Goal: Check status: Check status

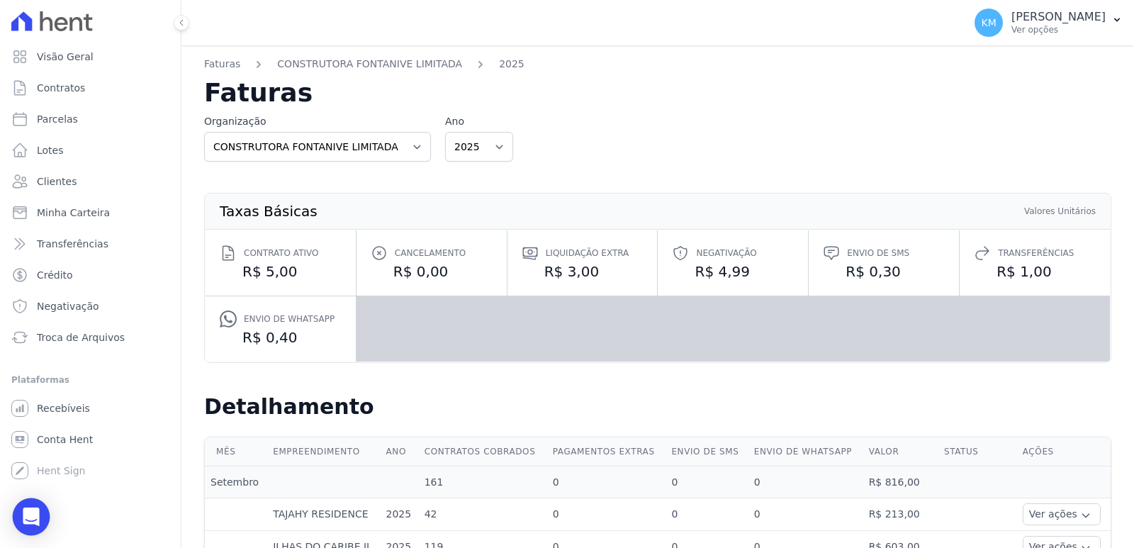
scroll to position [283, 0]
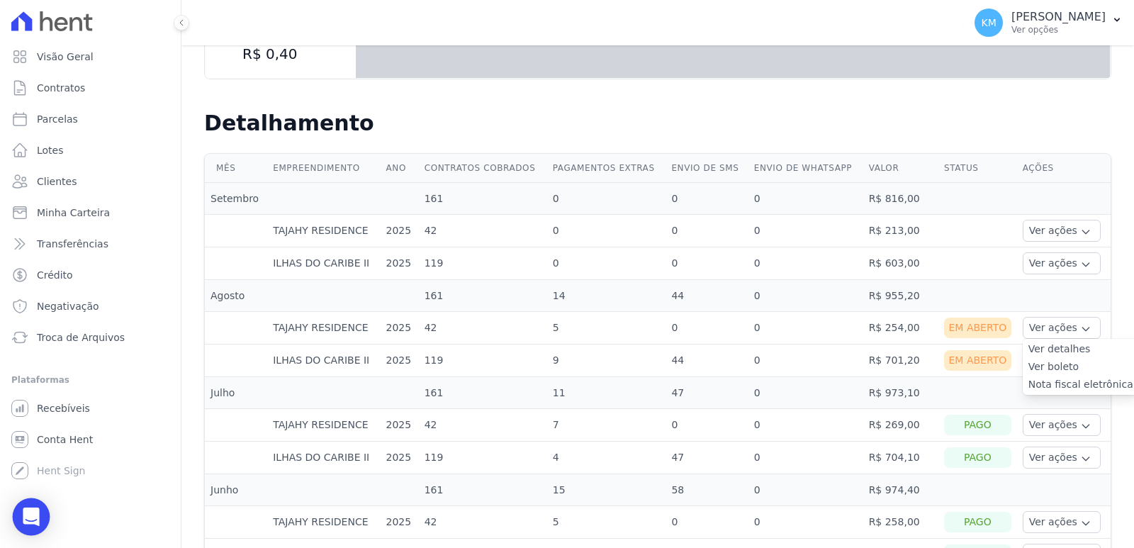
click at [29, 513] on icon "Open Intercom Messenger" at bounding box center [31, 516] width 16 height 18
click at [33, 514] on icon "Abertura do Messenger da Intercom" at bounding box center [29, 514] width 23 height 23
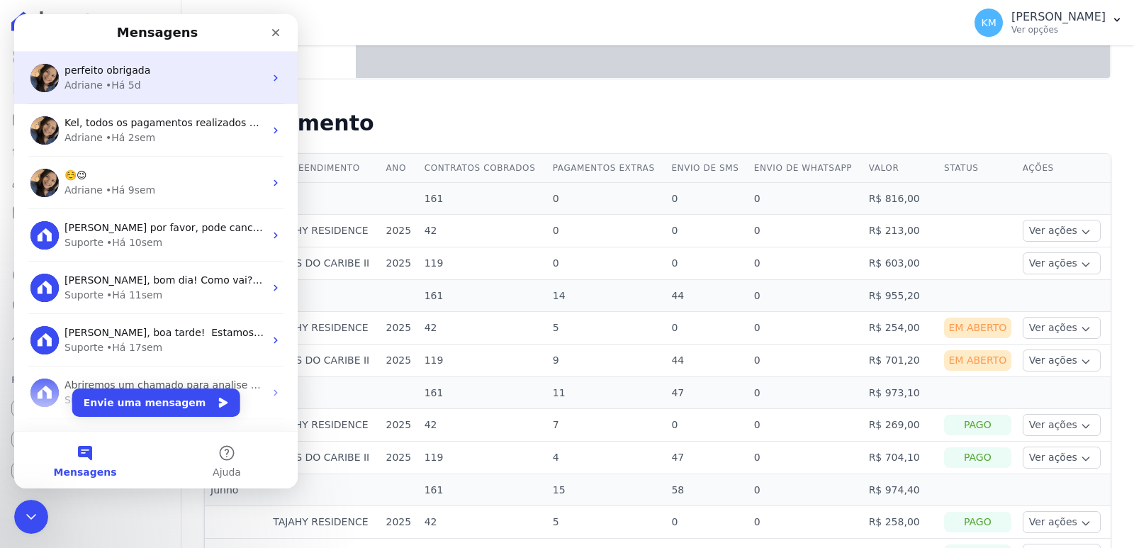
click at [112, 83] on div "• Há 5d" at bounding box center [123, 85] width 35 height 15
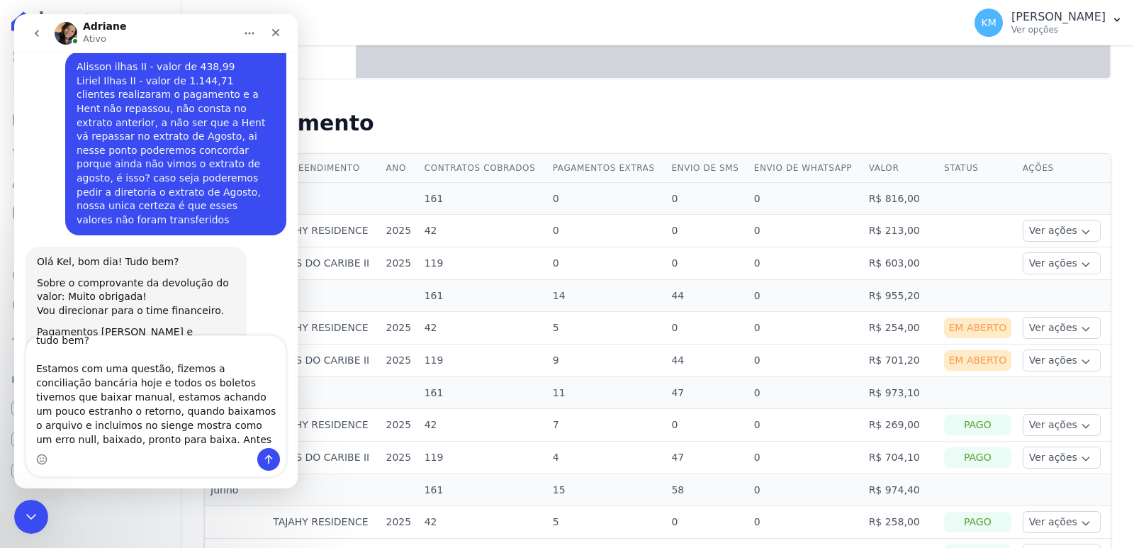
scroll to position [40, 0]
drag, startPoint x: 136, startPoint y: 442, endPoint x: 30, endPoint y: 355, distance: 136.9
click at [30, 355] on textarea "Boa tarde, [PERSON_NAME]! tudo bem? Estamos com uma questão, fizemos a concilia…" at bounding box center [155, 392] width 259 height 112
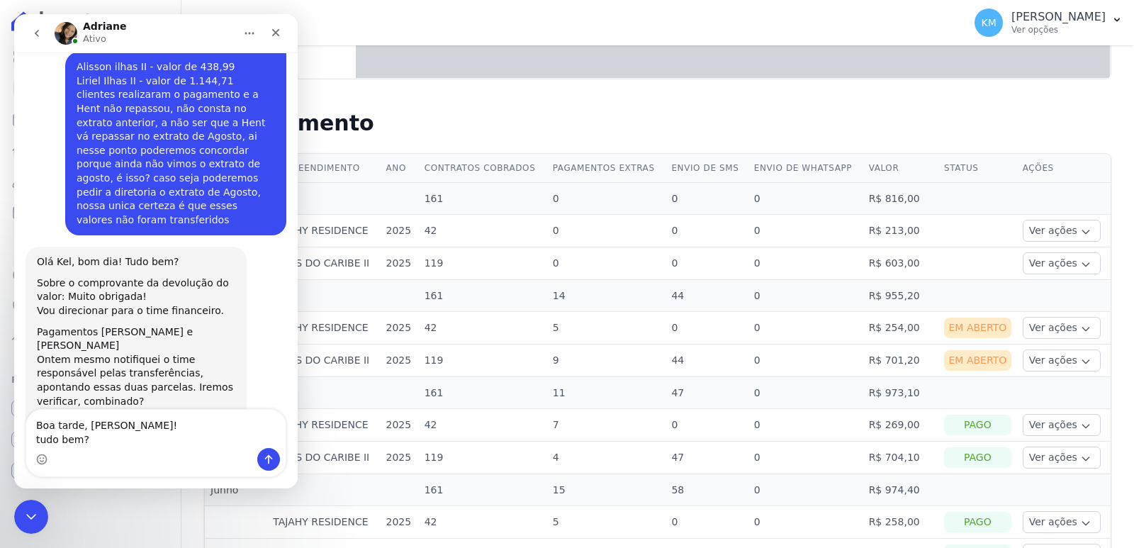
scroll to position [4698, 0]
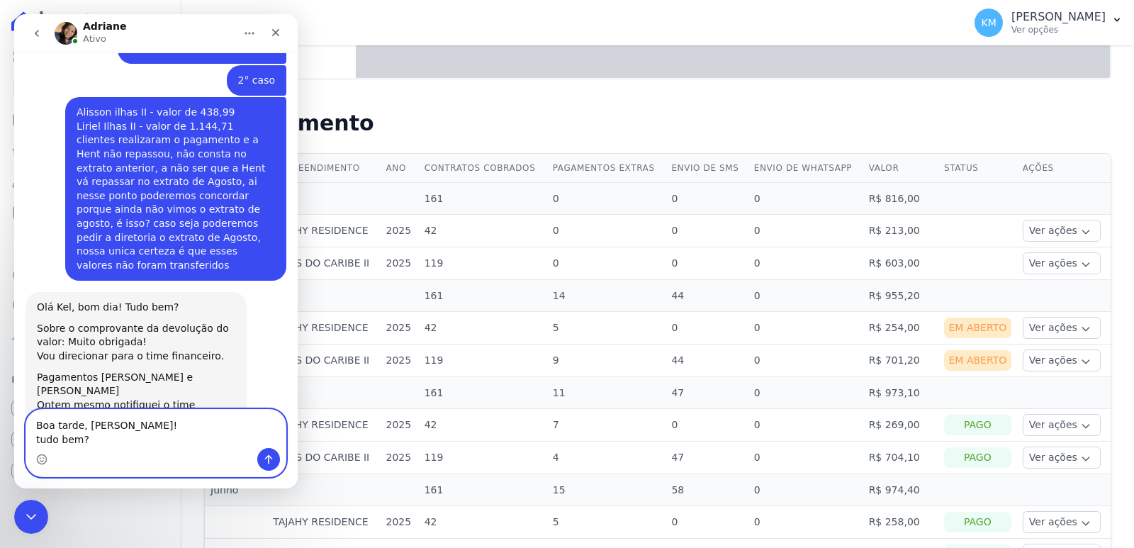
click at [195, 437] on textarea "Boa tarde, [PERSON_NAME]! tudo bem?" at bounding box center [155, 429] width 259 height 38
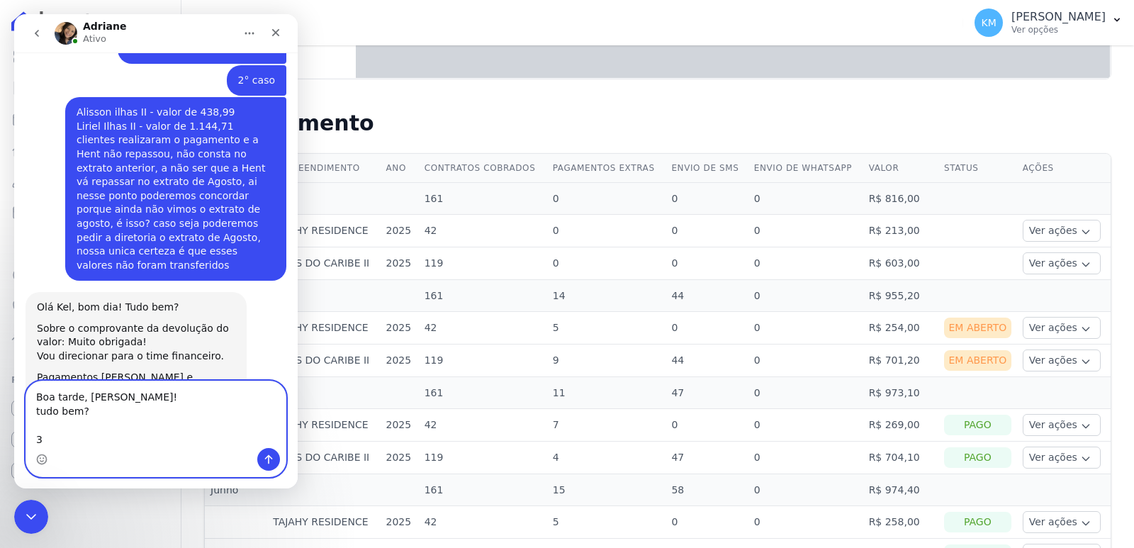
type textarea "Boa tarde, [PERSON_NAME]! tudo bem?"
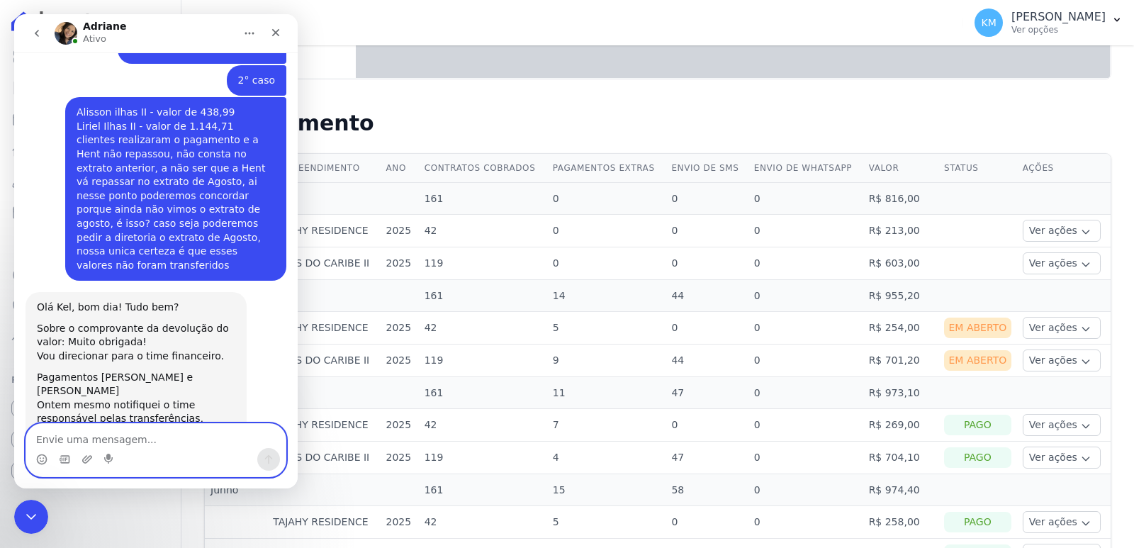
scroll to position [4730, 0]
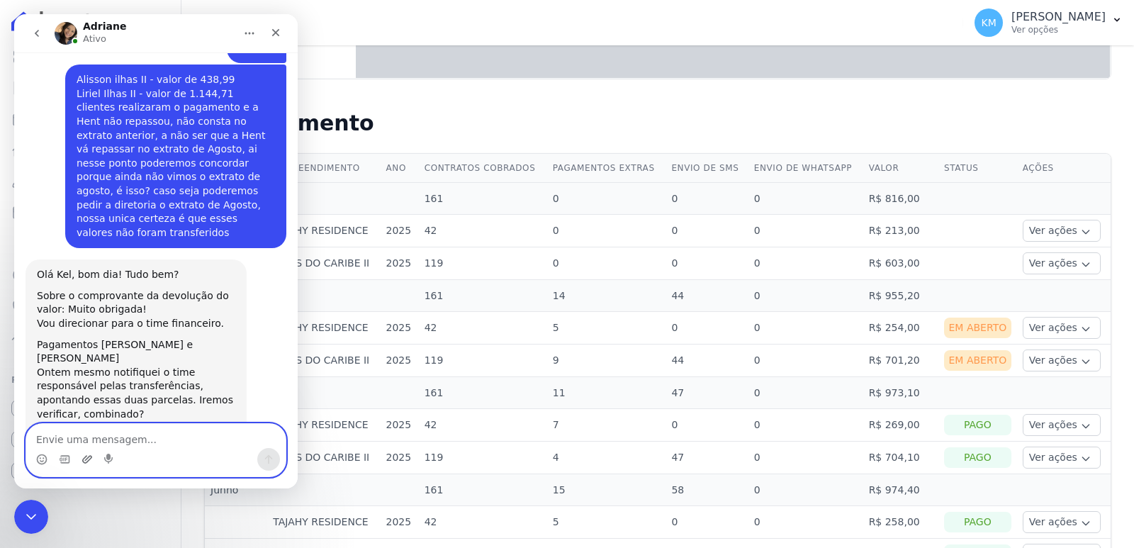
click at [84, 457] on icon "Upload do anexo" at bounding box center [87, 459] width 10 height 8
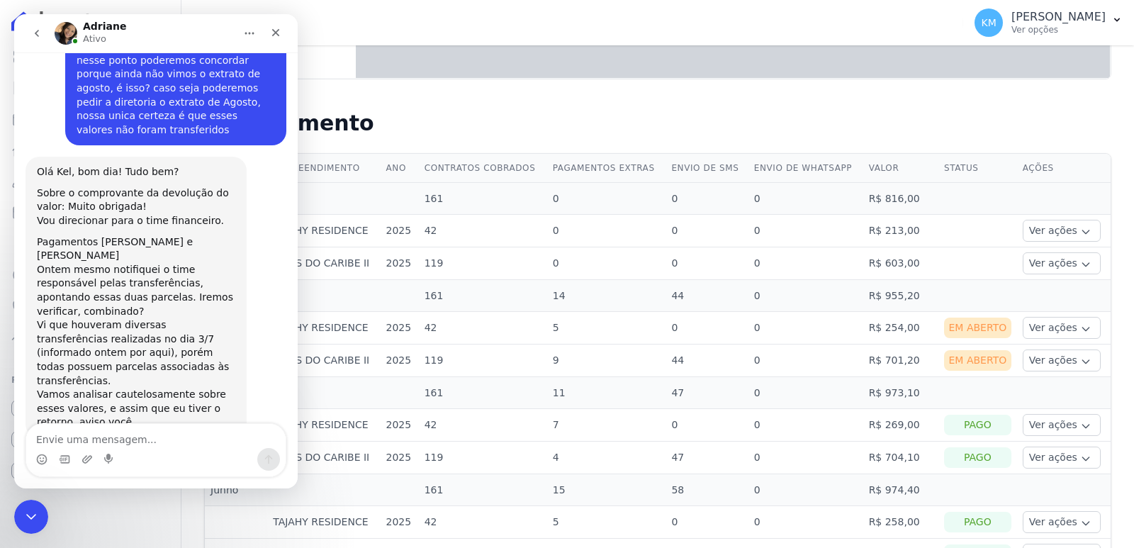
scroll to position [4821, 0]
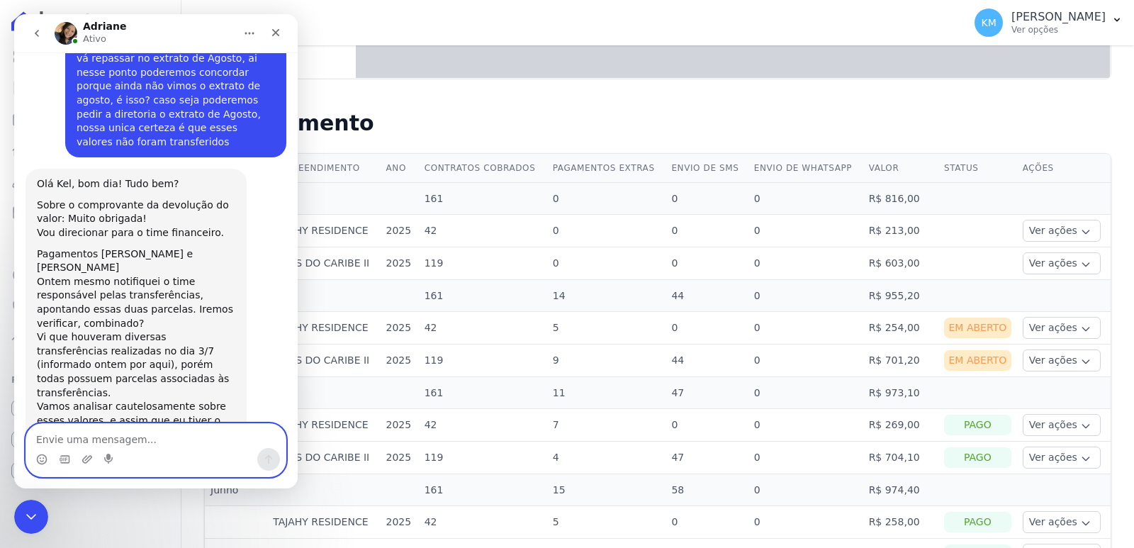
click at [111, 447] on textarea "Envie uma mensagem..." at bounding box center [155, 436] width 259 height 24
type textarea "e"
type textarea "bem tbm"
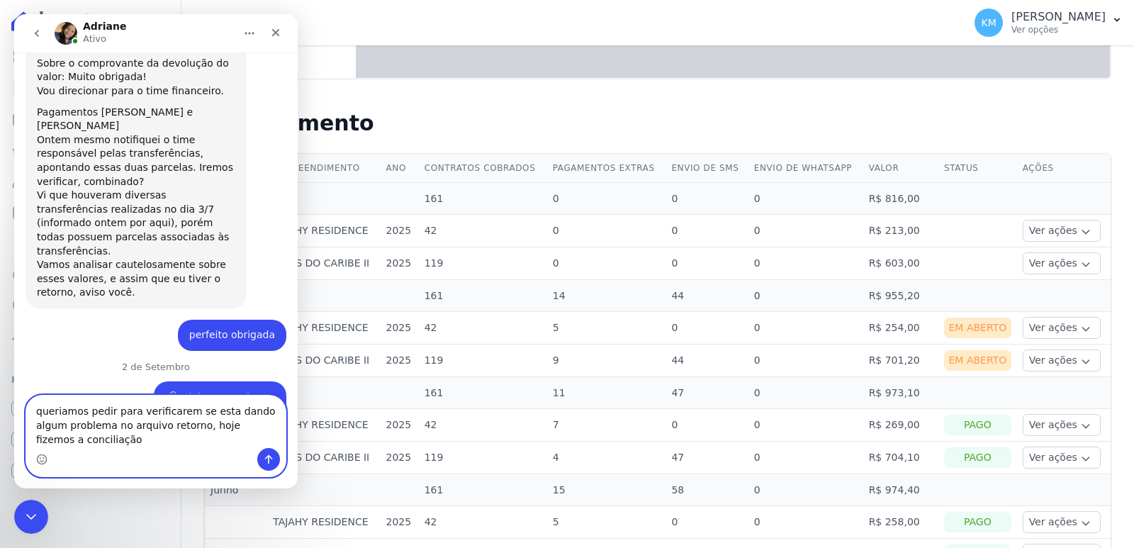
scroll to position [4977, 0]
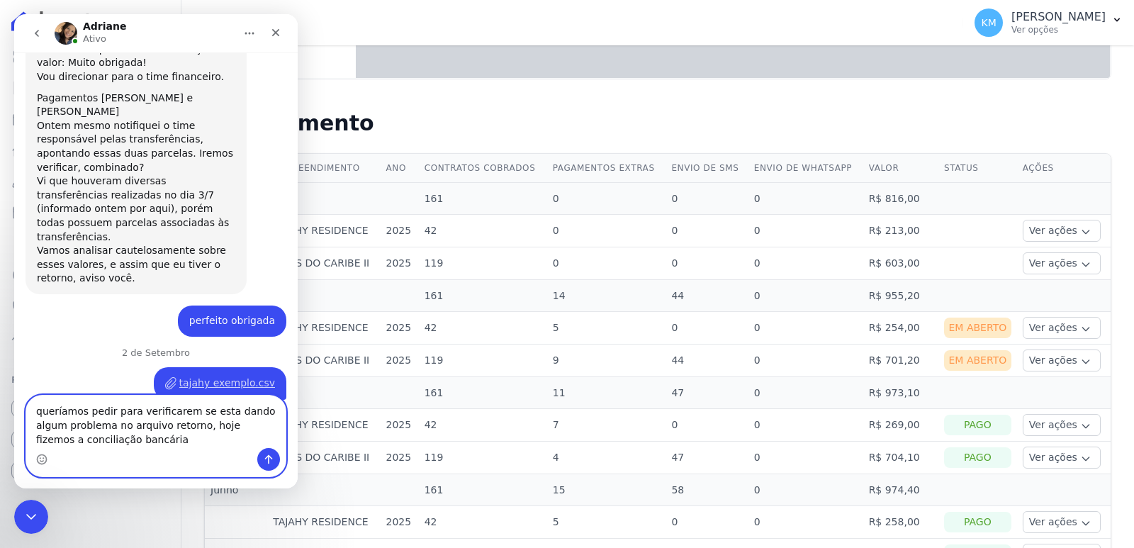
click at [150, 444] on textarea "queríamos pedir para verificarem se esta dando algum problema no arquivo retorn…" at bounding box center [155, 421] width 259 height 52
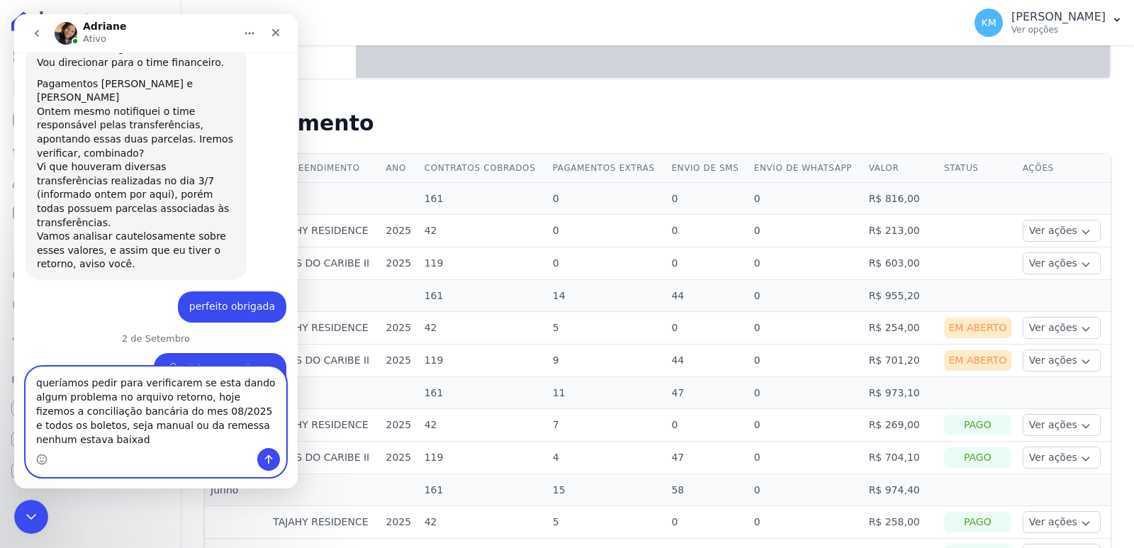
scroll to position [5005, 0]
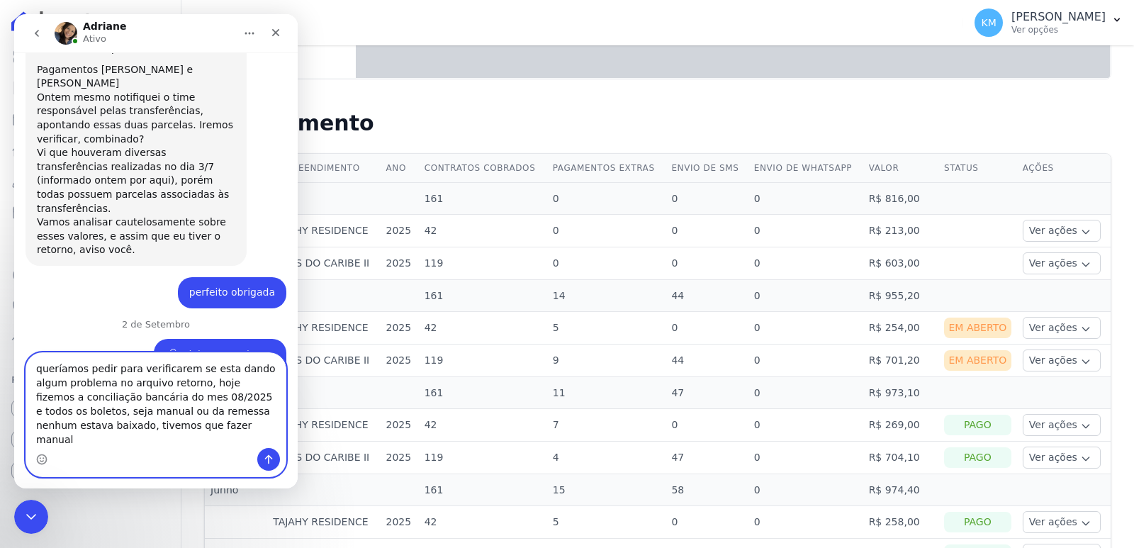
type textarea "queríamos pedir para verificarem se esta dando algum problema no arquivo retorn…"
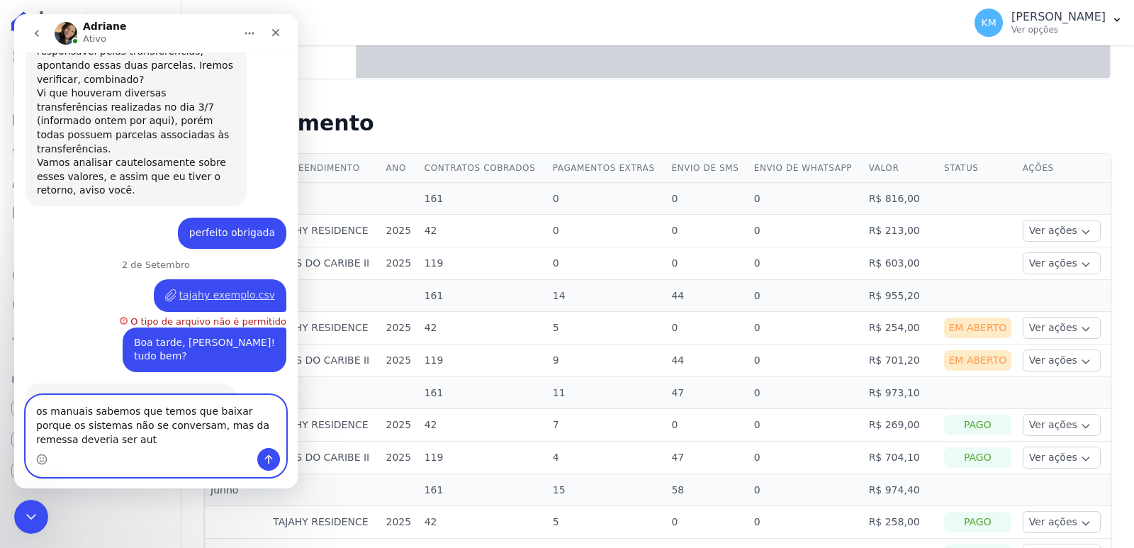
scroll to position [5079, 0]
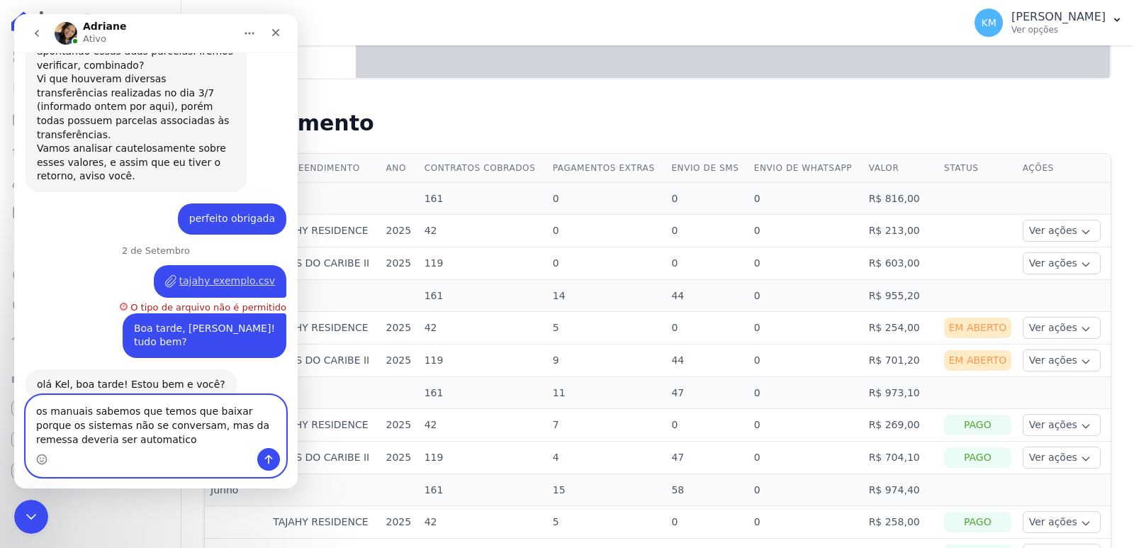
type textarea "os manuais sabemos que temos que baixar porque os sistemas não se conversam, ma…"
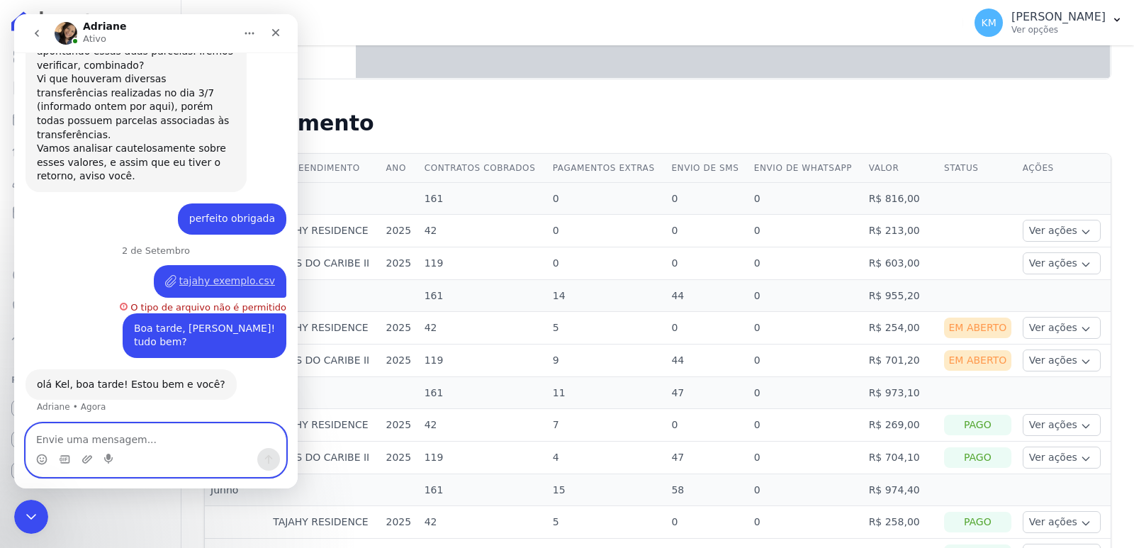
scroll to position [5110, 0]
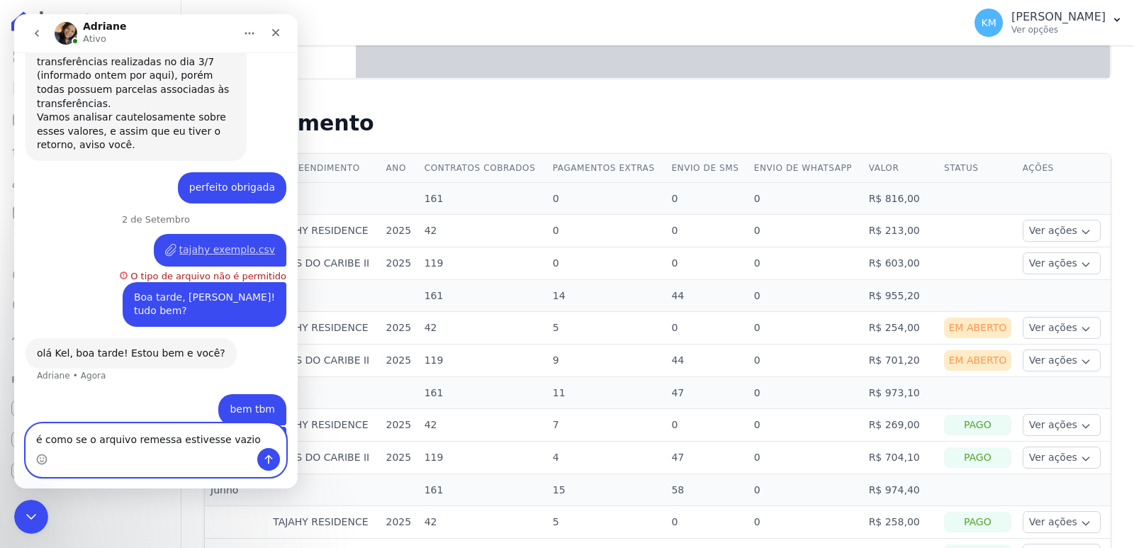
type textarea "é como se o arquivo remessa estivesse vazio"
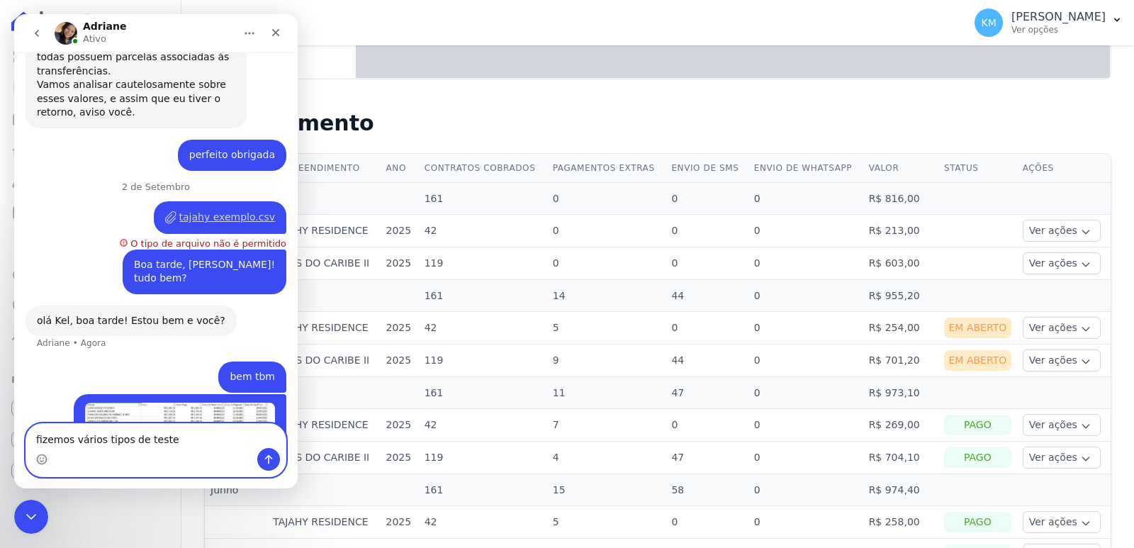
click at [167, 433] on textarea "fizemos vários tipos de teste" at bounding box center [155, 436] width 259 height 24
type textarea "fizemos vários tipos de testes"
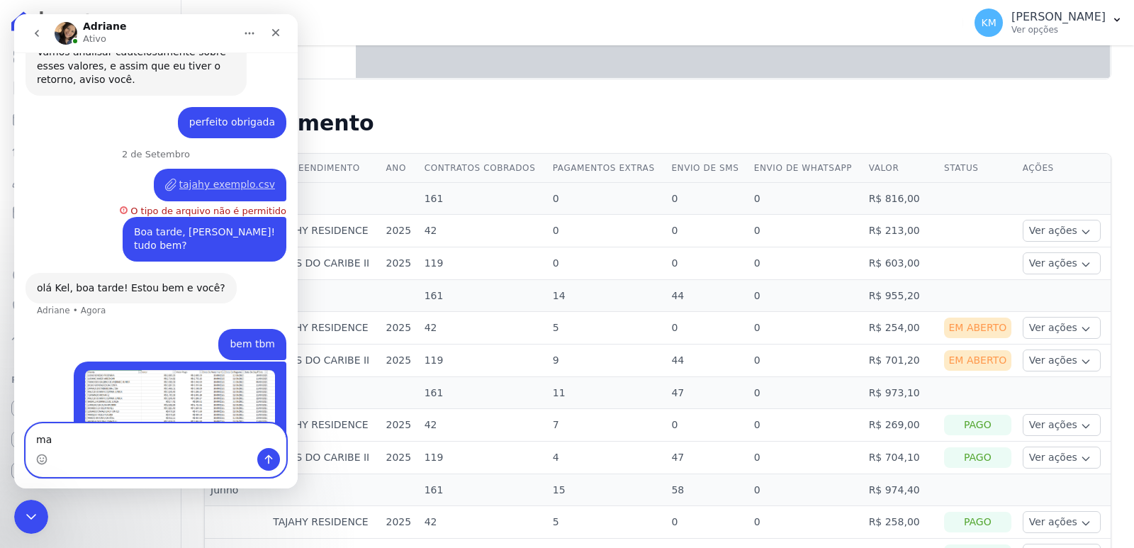
type textarea "m"
click at [29, 508] on icon "Encerramento do Messenger da Intercom" at bounding box center [29, 514] width 17 height 17
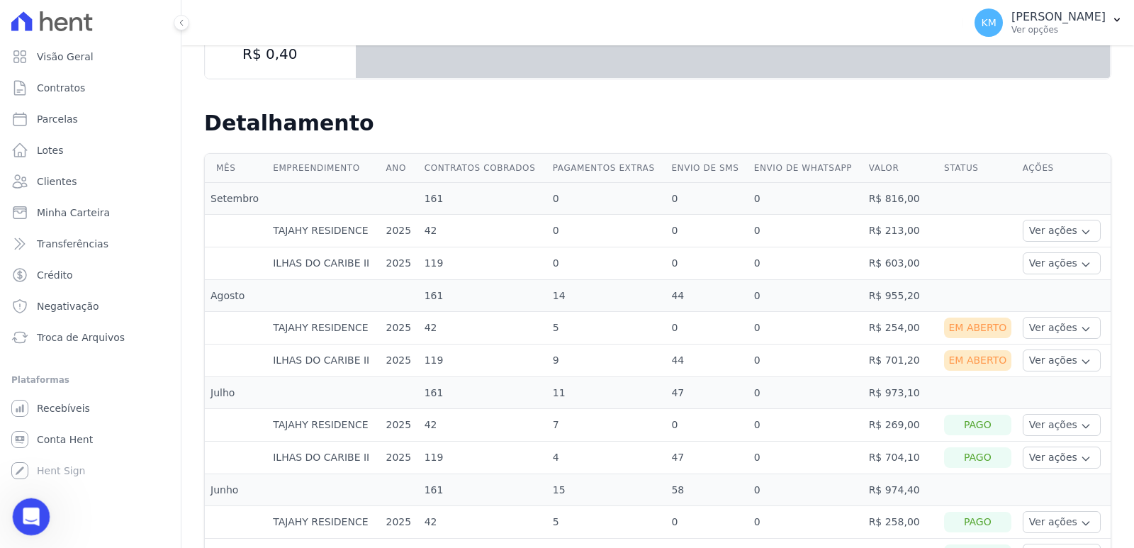
click at [18, 502] on div "Abertura do Messenger da Intercom" at bounding box center [29, 514] width 47 height 47
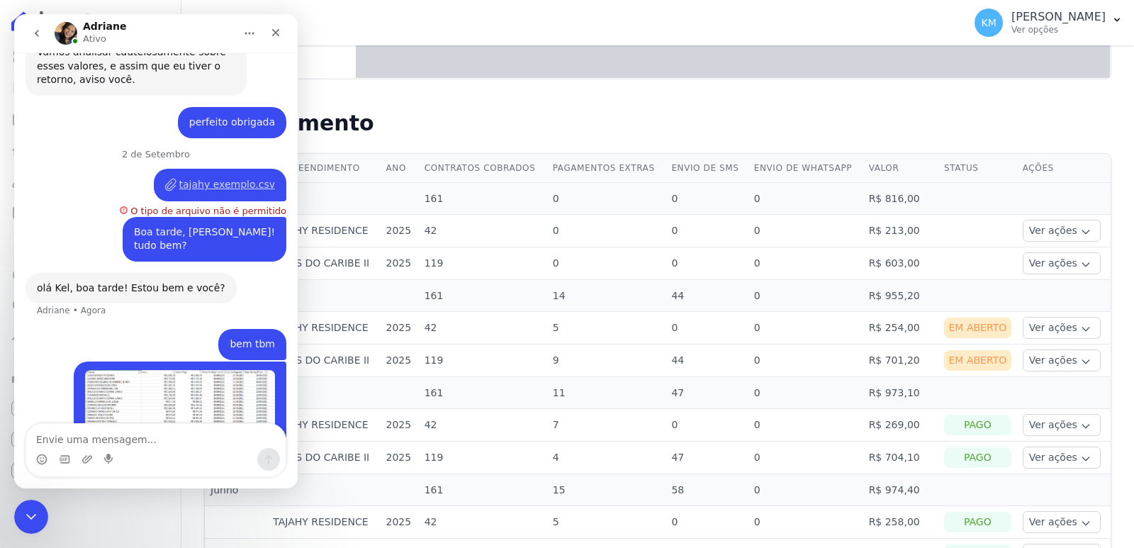
click at [173, 370] on img "Kerolayne diz…" at bounding box center [180, 403] width 190 height 67
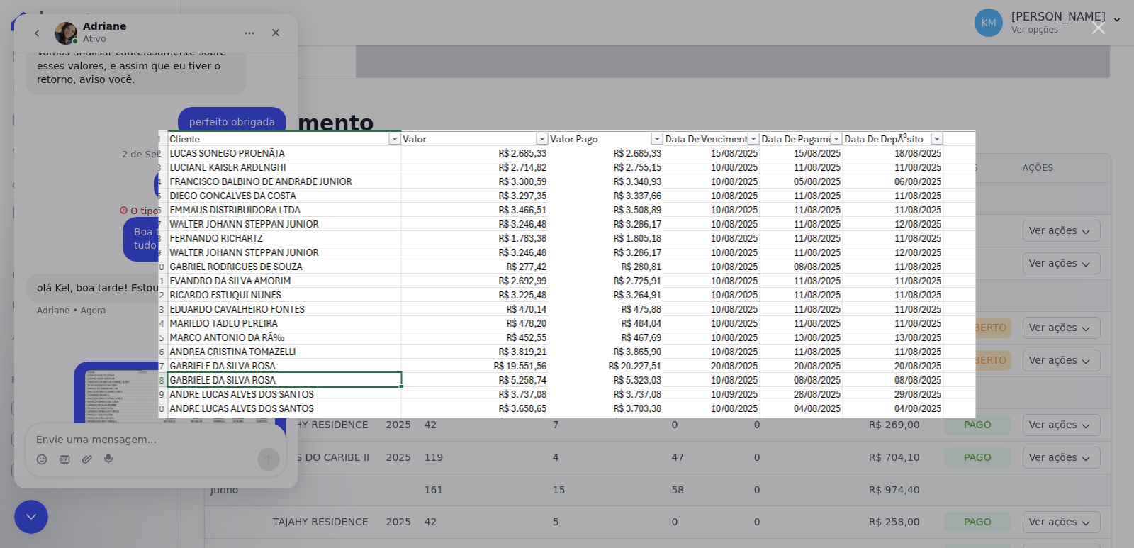
scroll to position [0, 0]
click at [184, 442] on div "Messenger da Intercom" at bounding box center [567, 274] width 1134 height 548
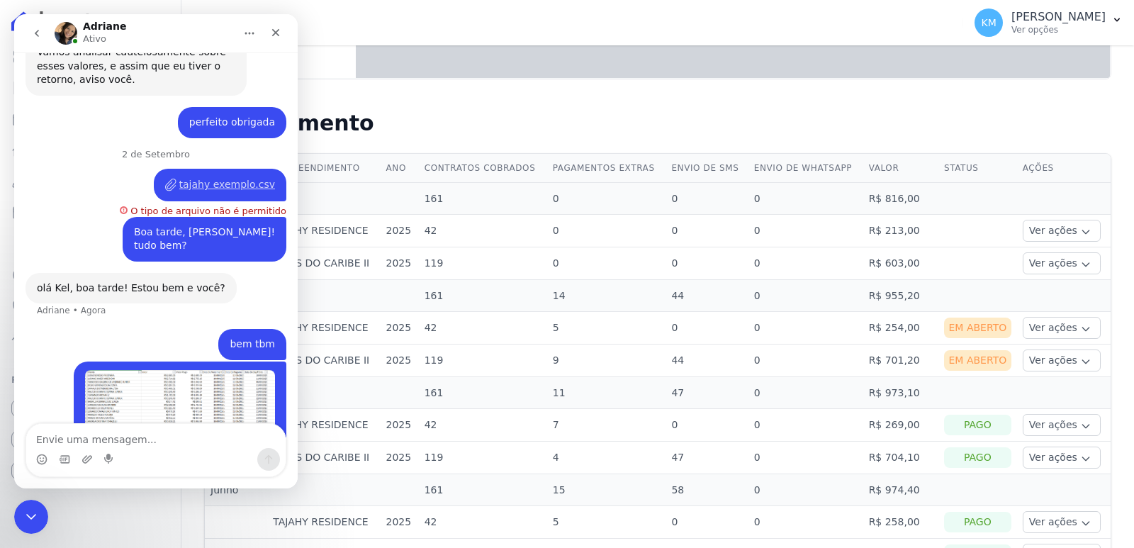
drag, startPoint x: 118, startPoint y: 434, endPoint x: 125, endPoint y: 434, distance: 7.8
click at [116, 434] on textarea "Envie uma mensagem..." at bounding box center [155, 436] width 259 height 24
click at [118, 439] on textarea "Envie uma mensagem..." at bounding box center [155, 436] width 259 height 24
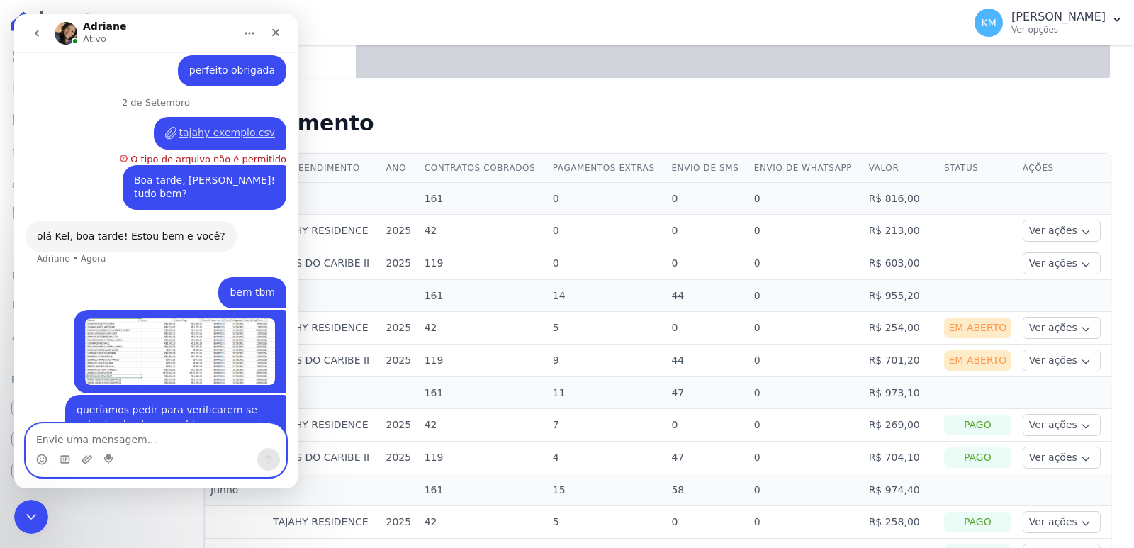
scroll to position [5230, 0]
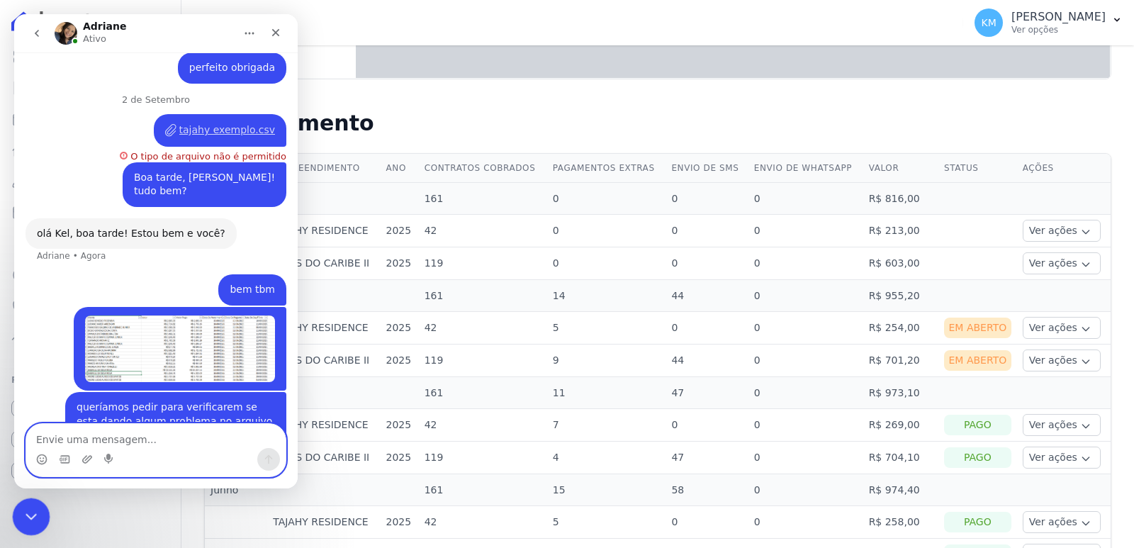
click at [35, 502] on div "Encerramento do Messenger da Intercom" at bounding box center [29, 514] width 34 height 34
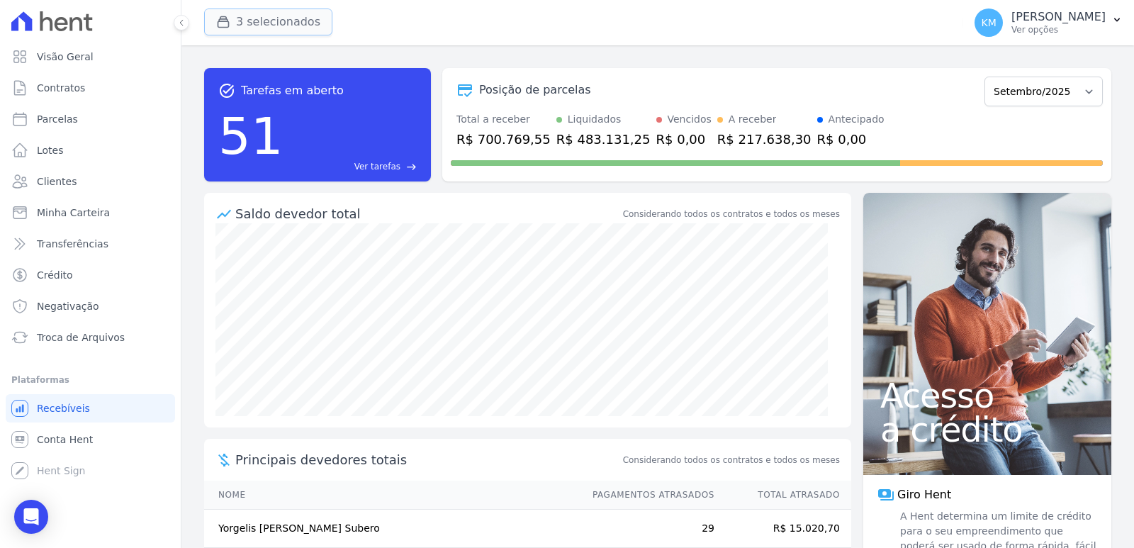
click at [233, 15] on div "button" at bounding box center [226, 22] width 20 height 14
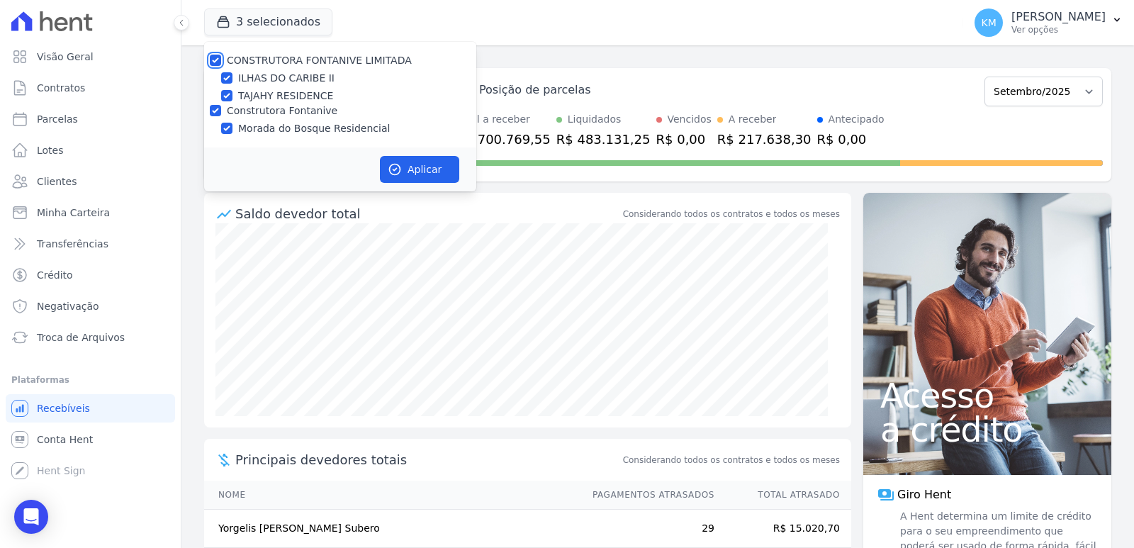
click at [213, 59] on input "CONSTRUTORA FONTANIVE LIMITADA" at bounding box center [215, 60] width 11 height 11
checkbox input "false"
click at [218, 106] on div "CONSTRUTORA FONTANIVE LIMITADA ILHAS DO CARIBE II TAJAHY RESIDENCE Construtora …" at bounding box center [340, 95] width 272 height 106
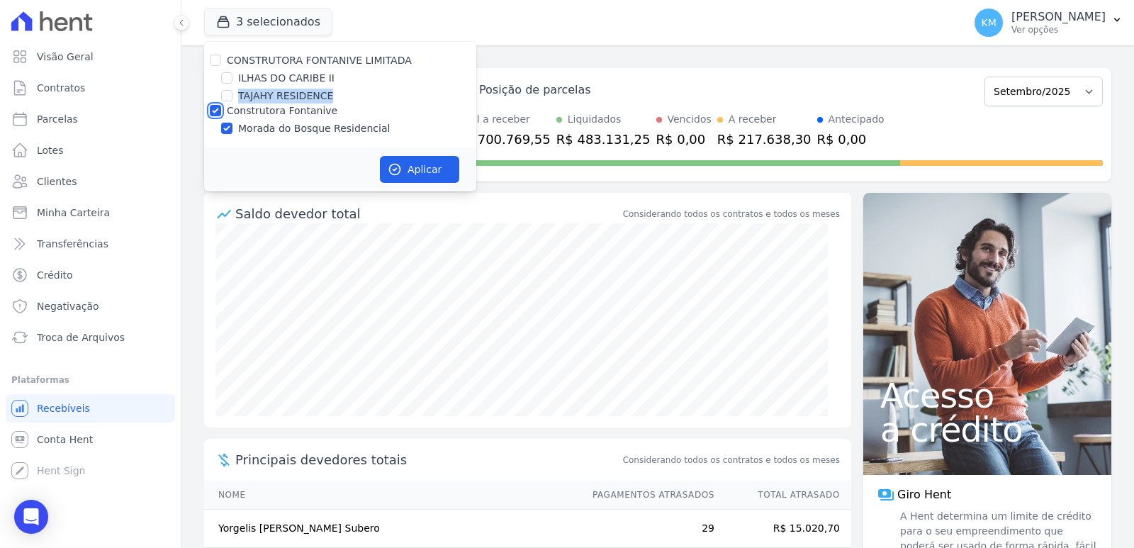
click at [215, 108] on input "Construtora Fontanive" at bounding box center [215, 110] width 11 height 11
checkbox input "false"
click at [228, 95] on input "TAJAHY RESIDENCE" at bounding box center [226, 95] width 11 height 11
checkbox input "true"
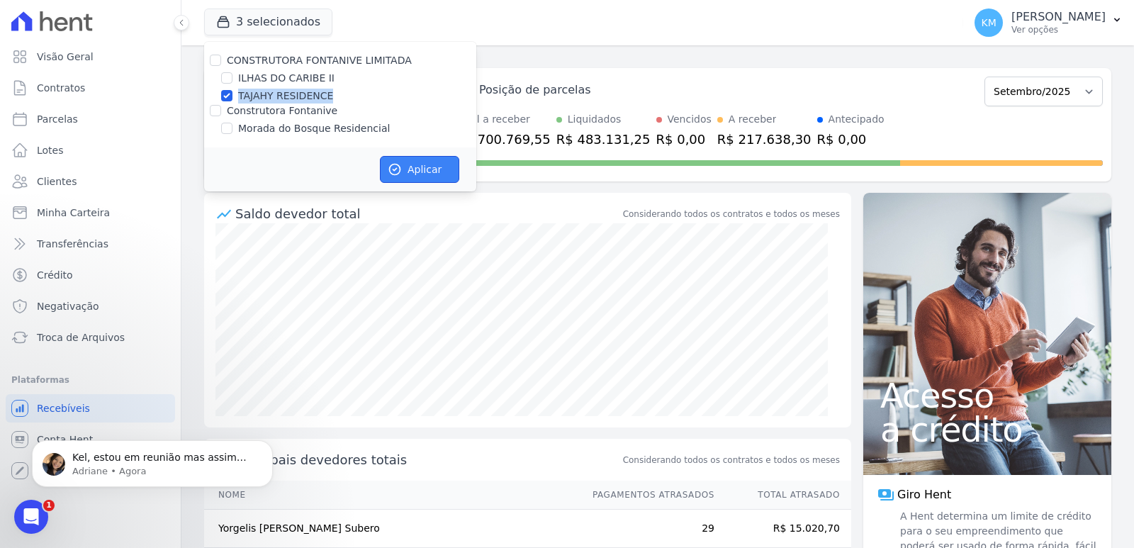
click at [412, 167] on button "Aplicar" at bounding box center [419, 169] width 79 height 27
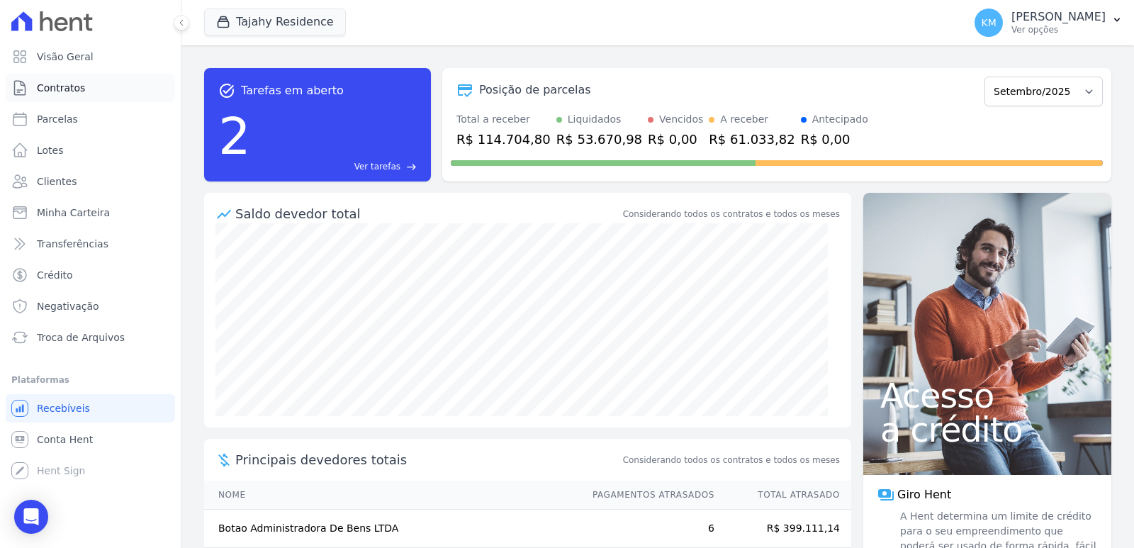
click at [71, 96] on link "Contratos" at bounding box center [90, 88] width 169 height 28
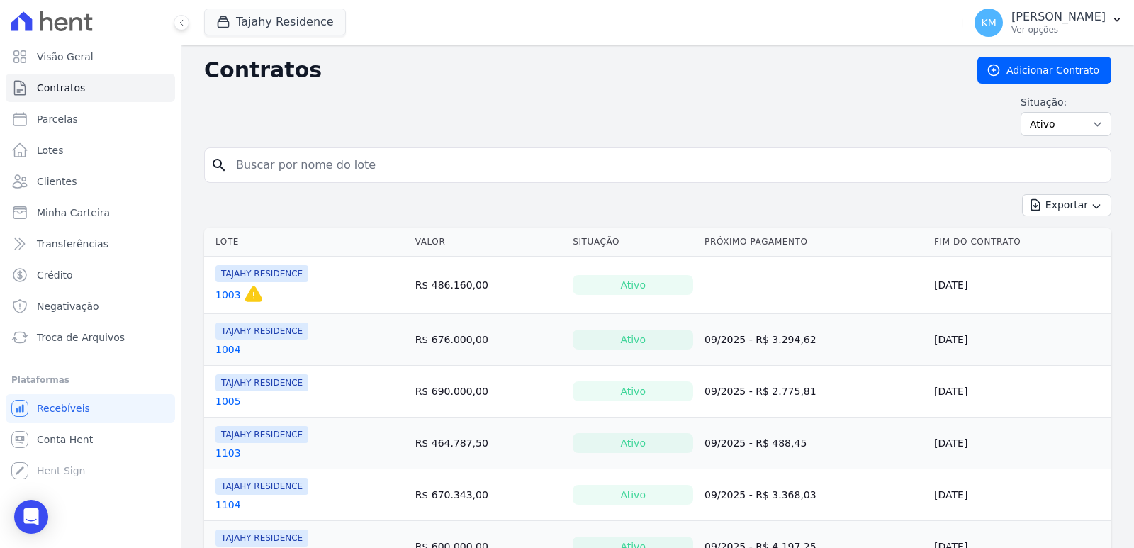
drag, startPoint x: 320, startPoint y: 156, endPoint x: 318, endPoint y: 165, distance: 9.5
click at [320, 164] on input "search" at bounding box center [665, 165] width 877 height 28
type input "1803"
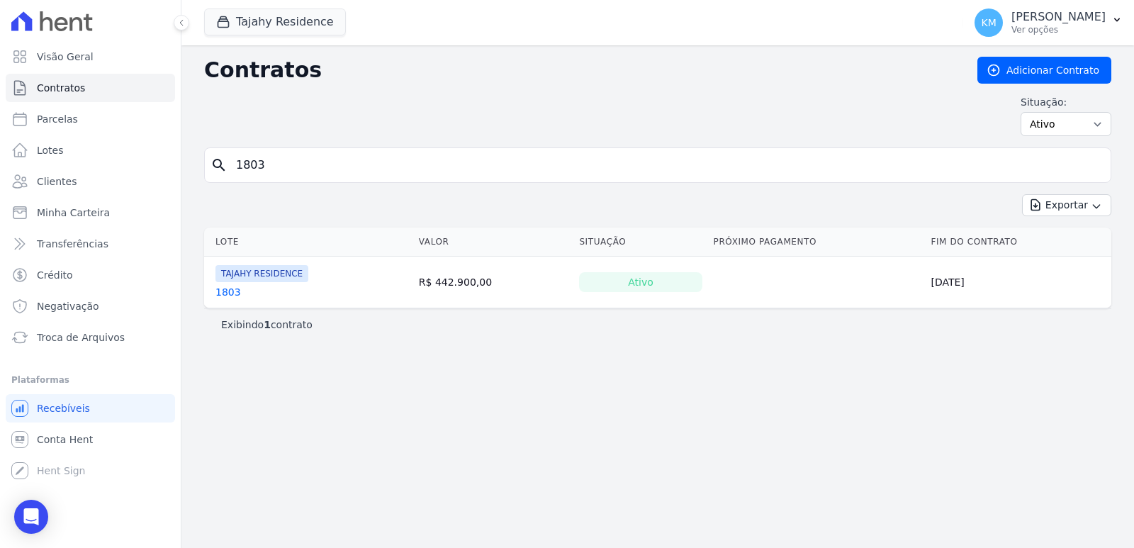
drag, startPoint x: 249, startPoint y: 285, endPoint x: 241, endPoint y: 285, distance: 7.8
click at [244, 285] on div "1803" at bounding box center [261, 292] width 93 height 14
click at [228, 290] on link "1803" at bounding box center [228, 292] width 26 height 14
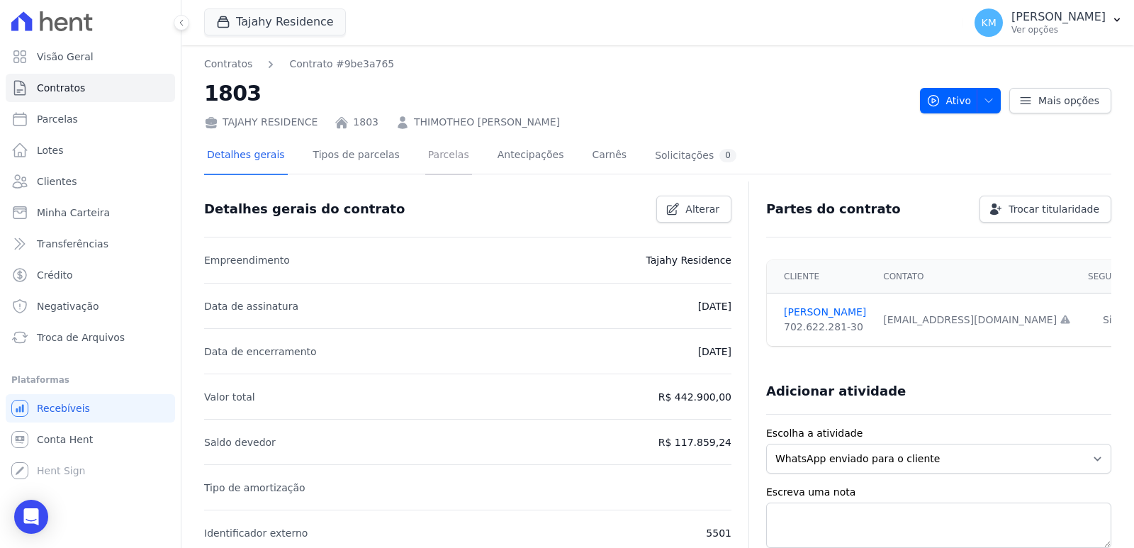
click at [441, 150] on link "Parcelas" at bounding box center [448, 156] width 47 height 38
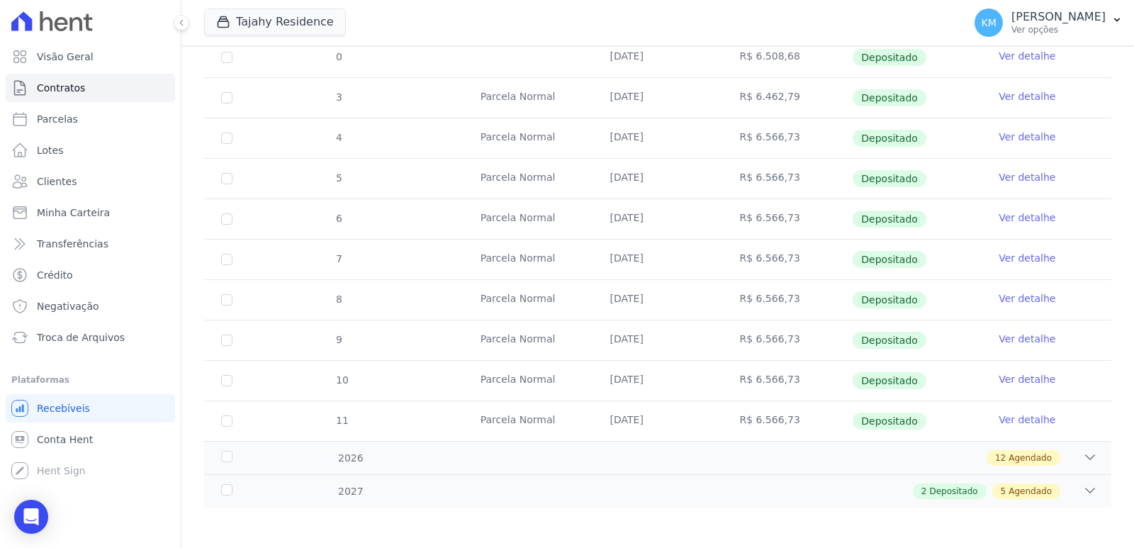
scroll to position [385, 0]
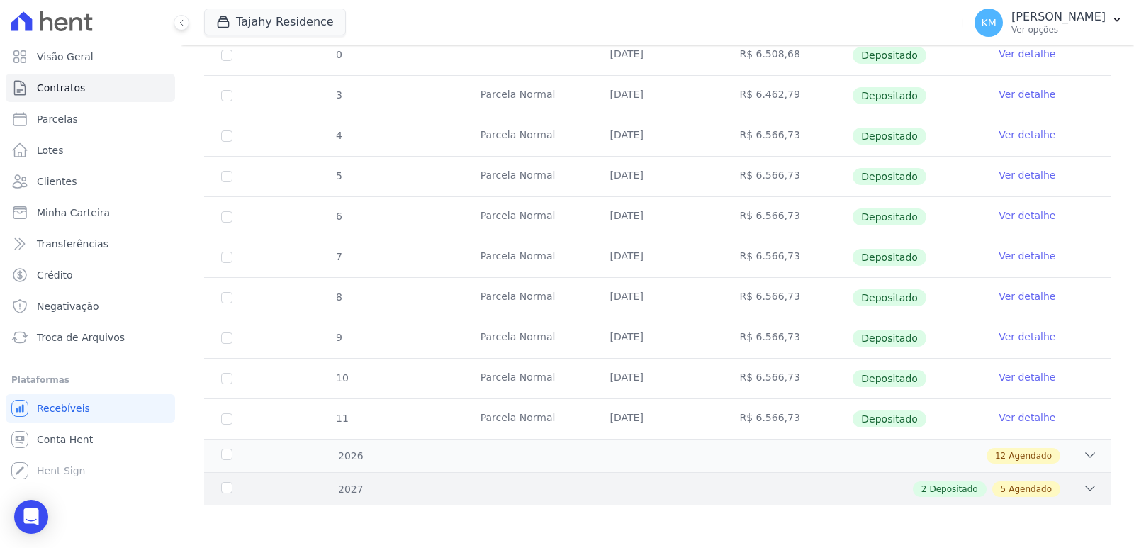
click at [999, 482] on div "5 Agendado" at bounding box center [1026, 489] width 68 height 16
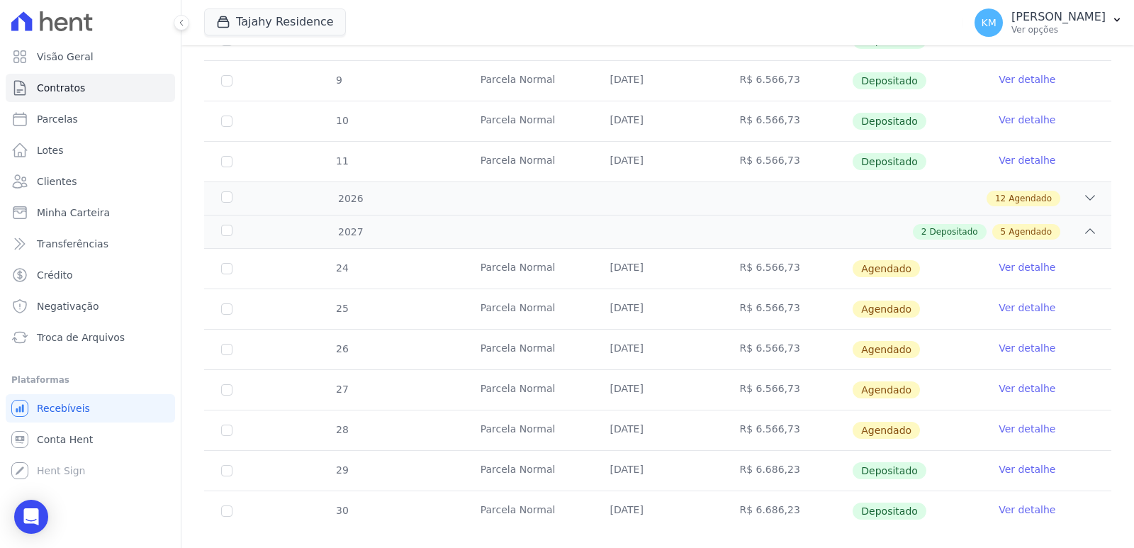
scroll to position [668, 0]
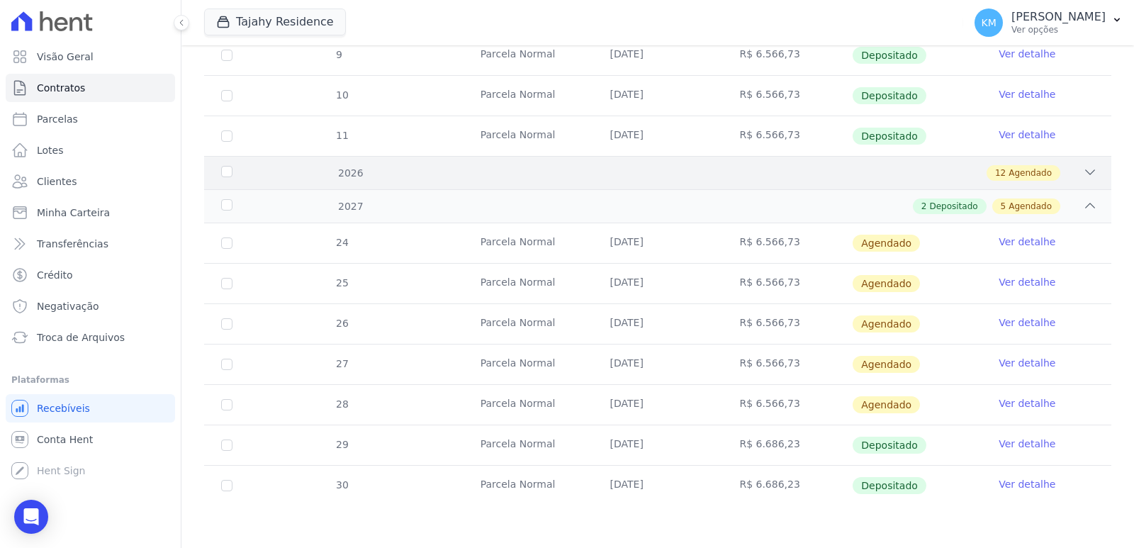
click at [345, 171] on div "12 Agendado" at bounding box center [702, 173] width 790 height 16
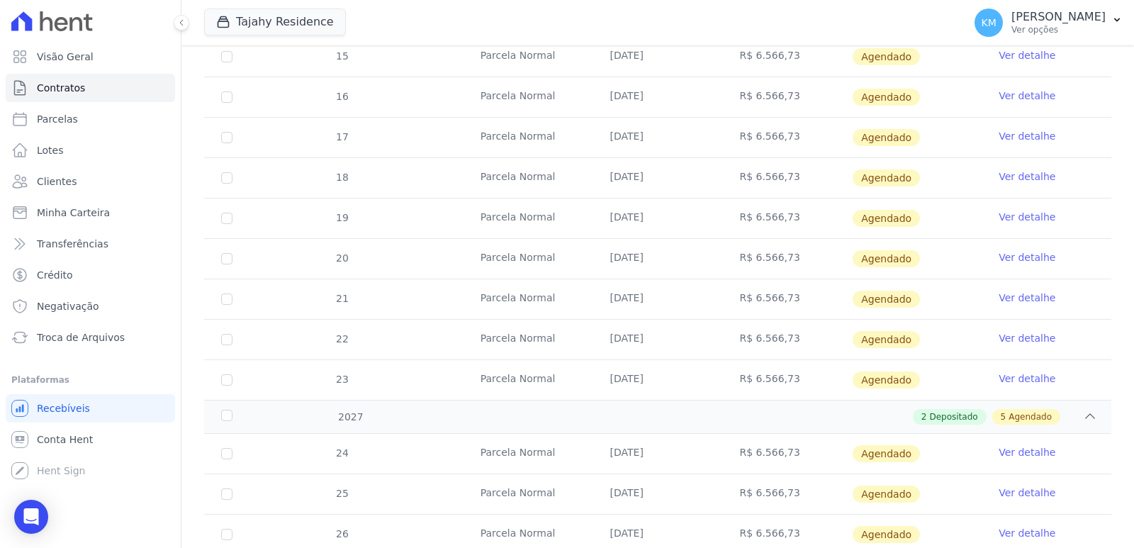
scroll to position [1152, 0]
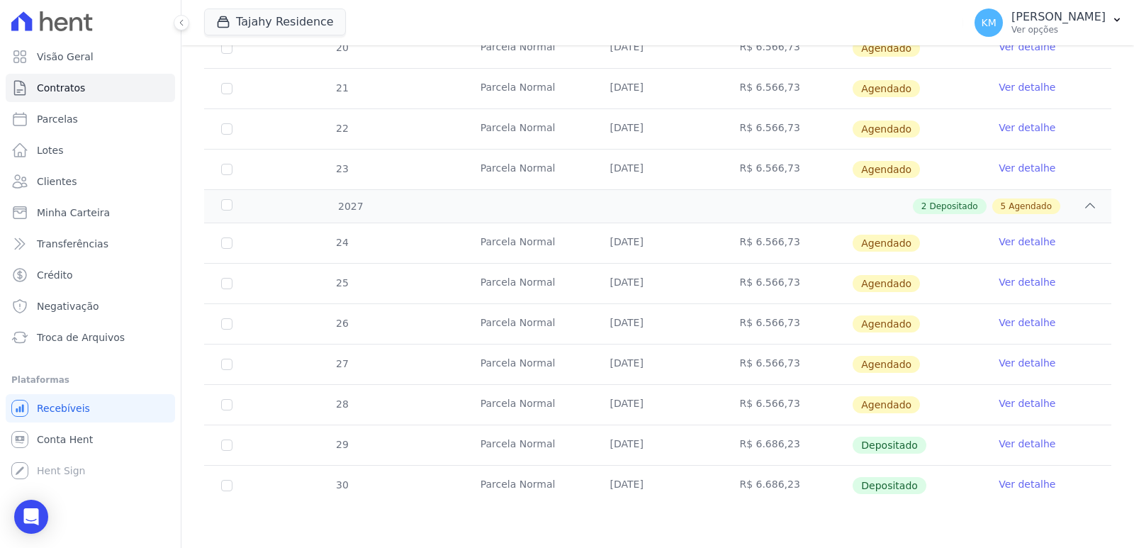
click at [1011, 446] on link "Ver detalhe" at bounding box center [1026, 444] width 57 height 14
click at [1029, 448] on link "Ver detalhe" at bounding box center [1026, 444] width 57 height 14
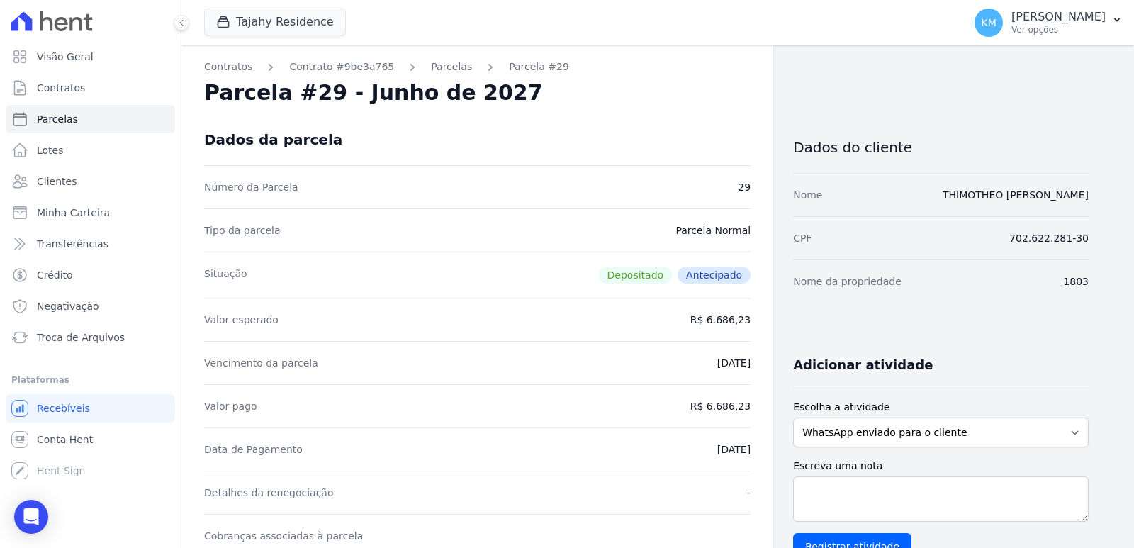
drag, startPoint x: 712, startPoint y: 458, endPoint x: 748, endPoint y: 459, distance: 36.1
click at [748, 459] on div "Data de Pagamento 02/09/2025" at bounding box center [477, 448] width 546 height 43
click at [436, 60] on link "Parcelas" at bounding box center [451, 67] width 41 height 15
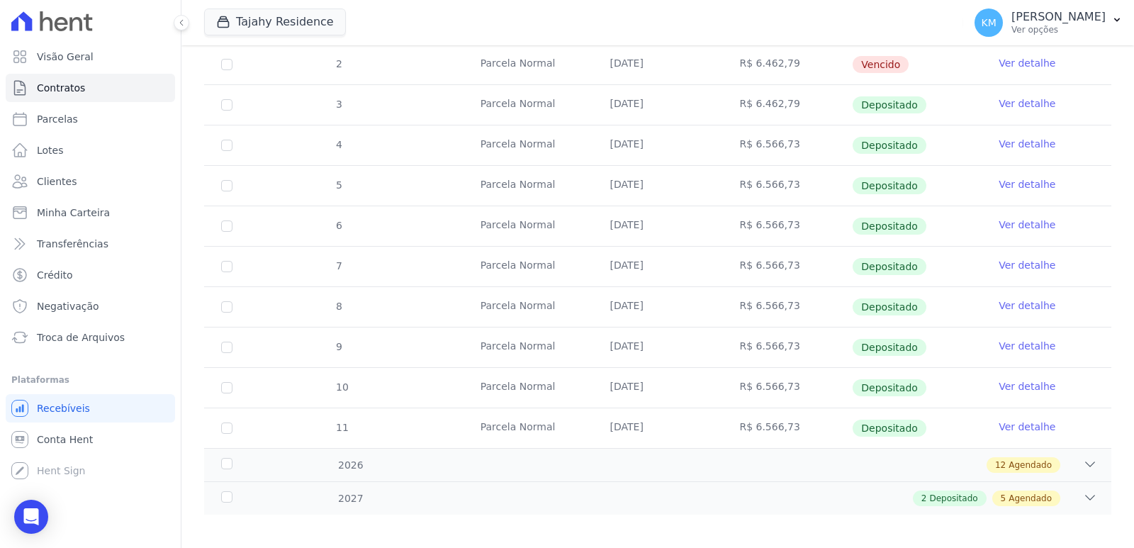
scroll to position [385, 0]
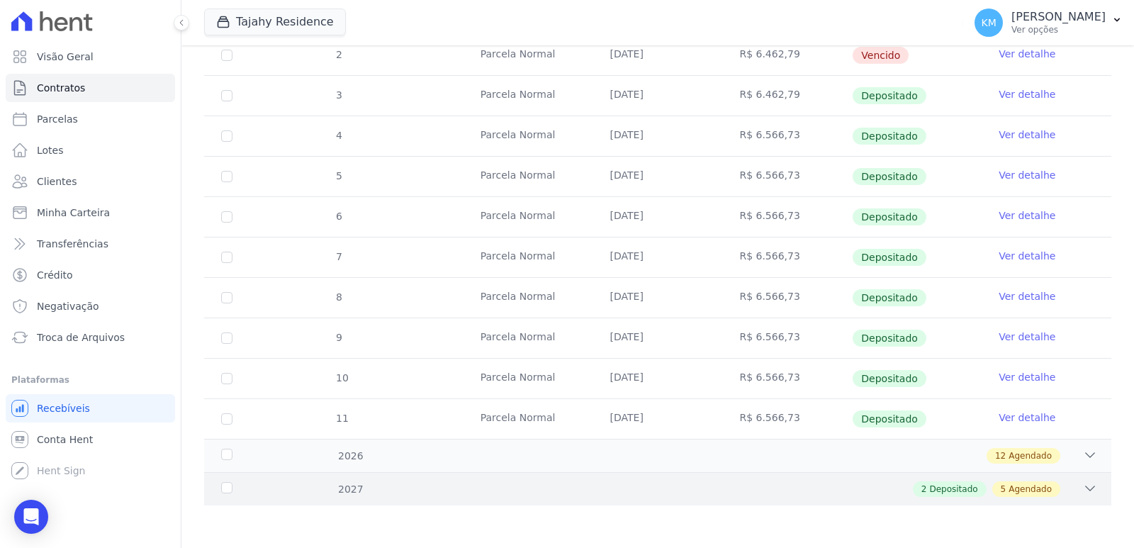
click at [885, 484] on div "2 Depositado 5 Agendado" at bounding box center [702, 489] width 790 height 16
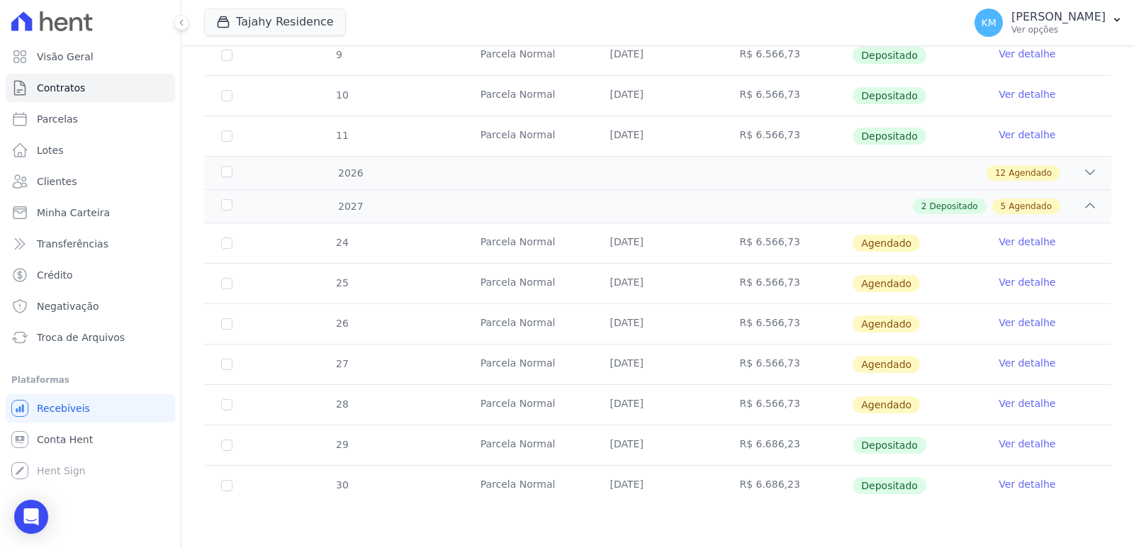
click at [1007, 444] on link "Ver detalhe" at bounding box center [1026, 444] width 57 height 14
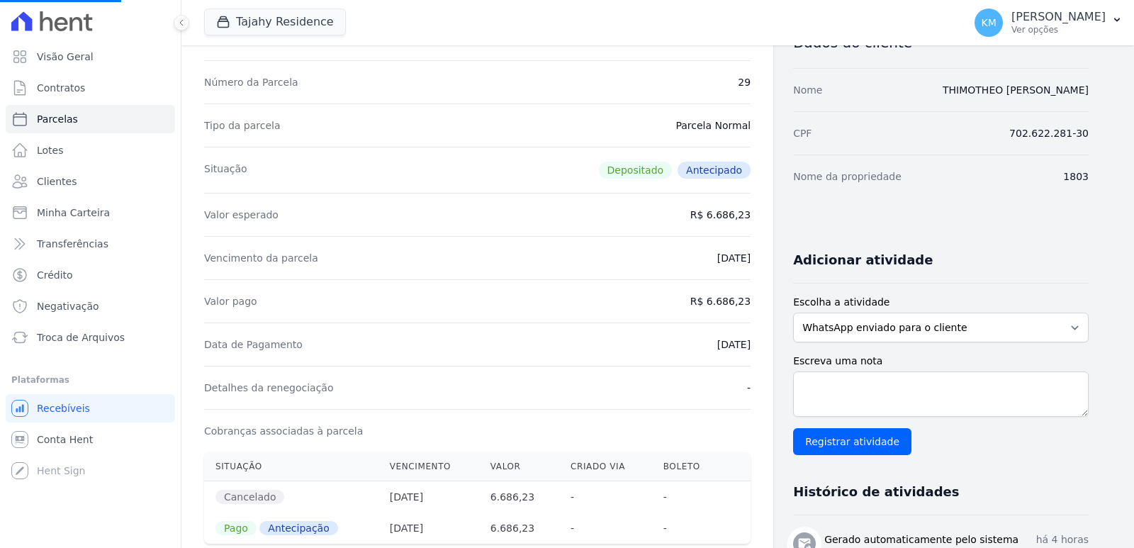
scroll to position [213, 0]
